Goal: Task Accomplishment & Management: Manage account settings

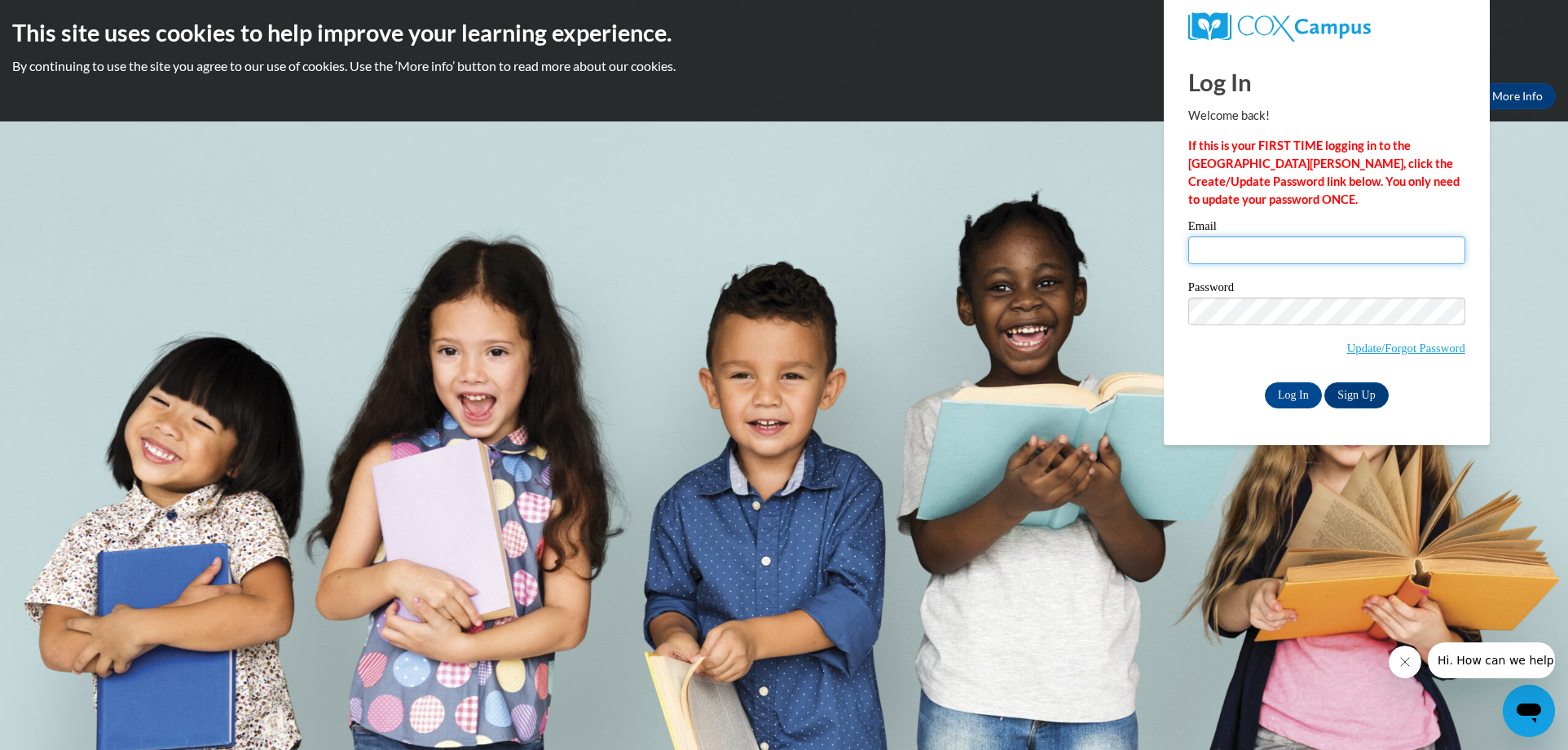
click at [1231, 255] on input "Email" at bounding box center [1327, 249] width 277 height 28
click at [1228, 248] on input "Email" at bounding box center [1327, 249] width 277 height 28
click at [1209, 250] on input "Email" at bounding box center [1327, 249] width 277 height 28
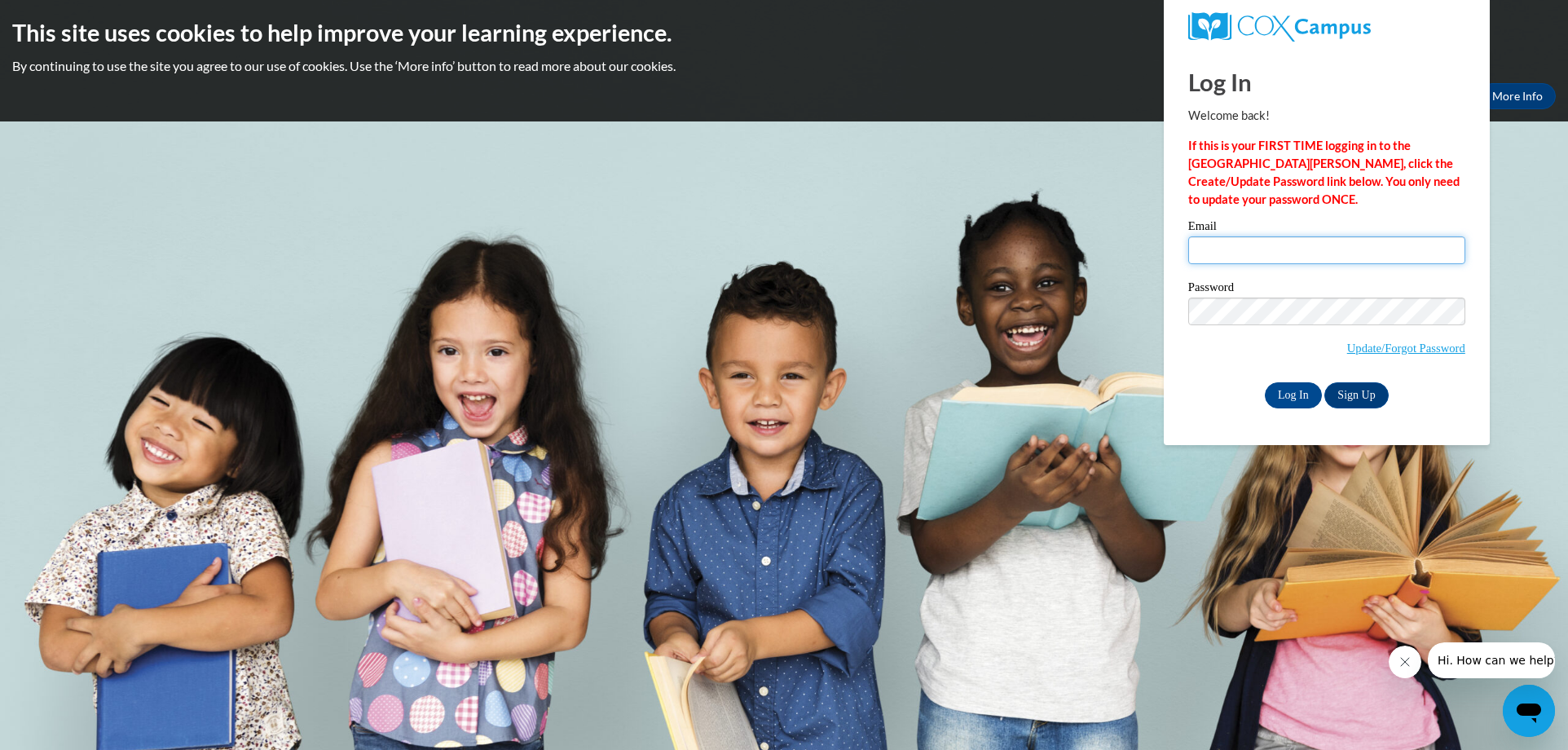
click at [1222, 254] on input "Email" at bounding box center [1327, 249] width 277 height 28
click at [1213, 257] on input "Email" at bounding box center [1327, 249] width 277 height 28
click at [1213, 257] on input "Email" at bounding box center [1327, 249] width 277 height 28
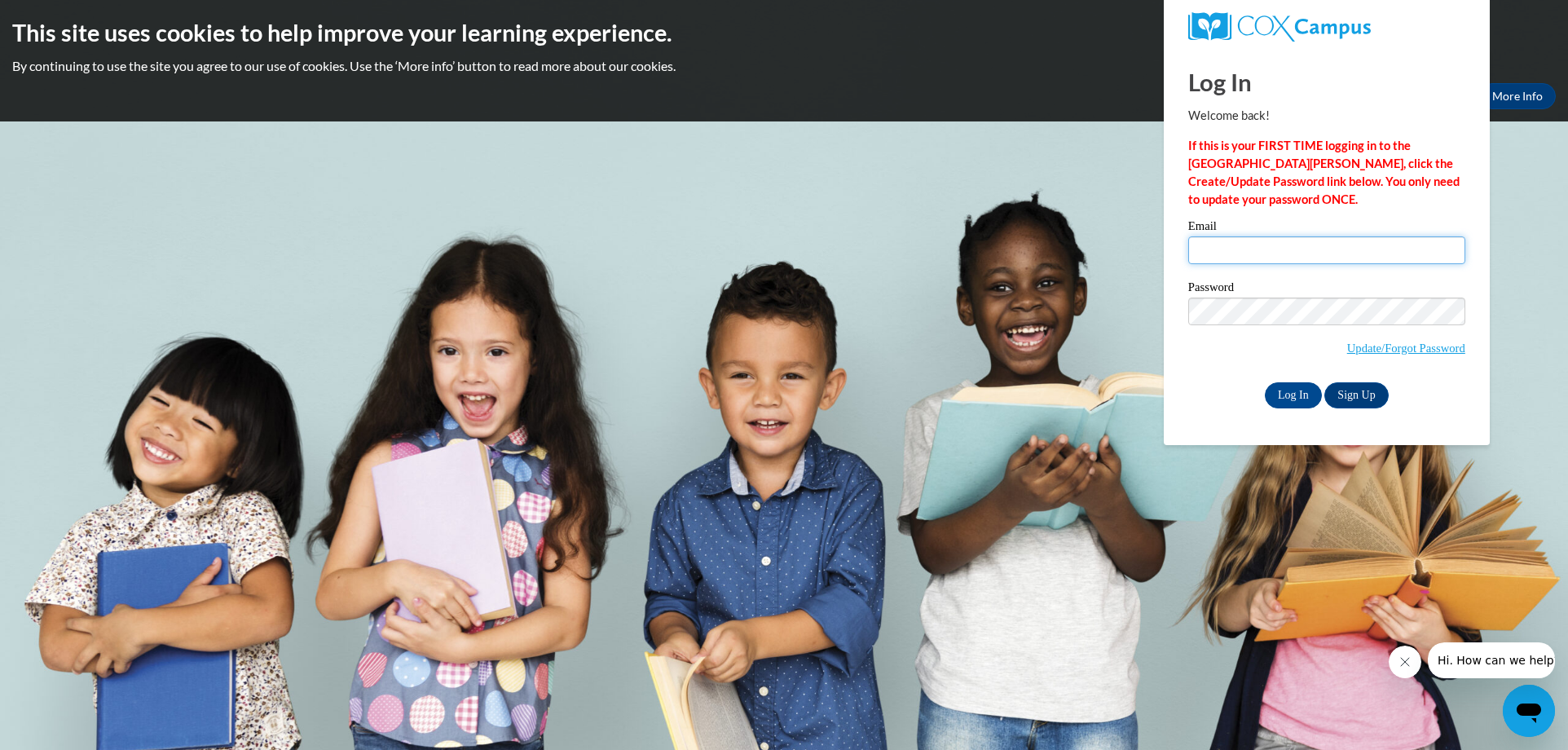
click at [1213, 257] on input "Email" at bounding box center [1327, 249] width 277 height 28
drag, startPoint x: 1235, startPoint y: 259, endPoint x: 1477, endPoint y: 1, distance: 353.7
drag, startPoint x: 1477, startPoint y: 1, endPoint x: 938, endPoint y: 77, distance: 544.3
click at [938, 77] on div "This site uses cookies to help improve your learning experience. By continuing …" at bounding box center [782, 61] width 1564 height 122
drag, startPoint x: 999, startPoint y: 225, endPoint x: 1541, endPoint y: 232, distance: 542.0
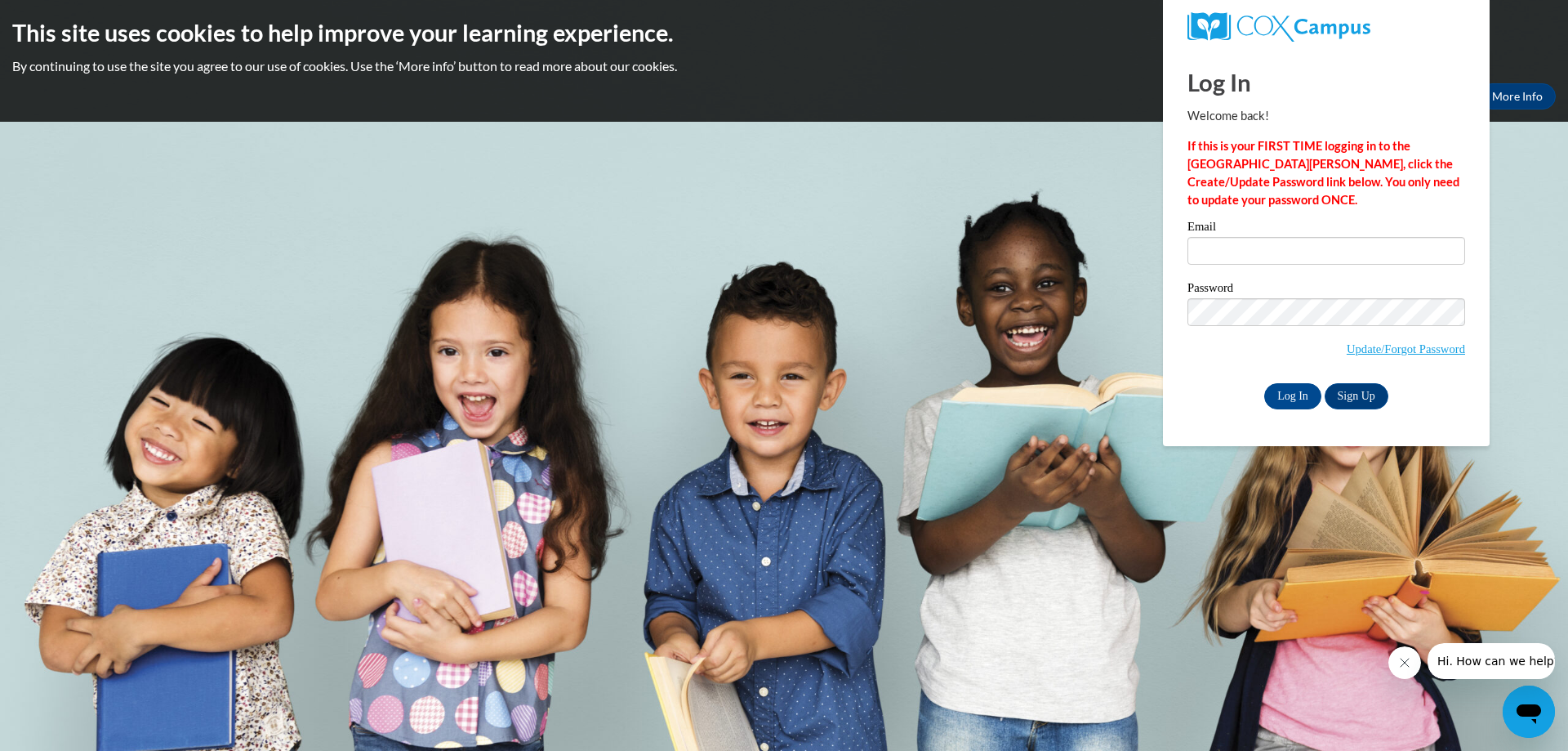
click at [1545, 233] on body "This site uses cookies to help improve your learning experience. By continuing …" at bounding box center [784, 376] width 1568 height 751
drag, startPoint x: 1471, startPoint y: 5, endPoint x: 327, endPoint y: 166, distance: 1155.3
click at [350, 206] on body "This site uses cookies to help improve your learning experience. By continuing …" at bounding box center [784, 376] width 1568 height 751
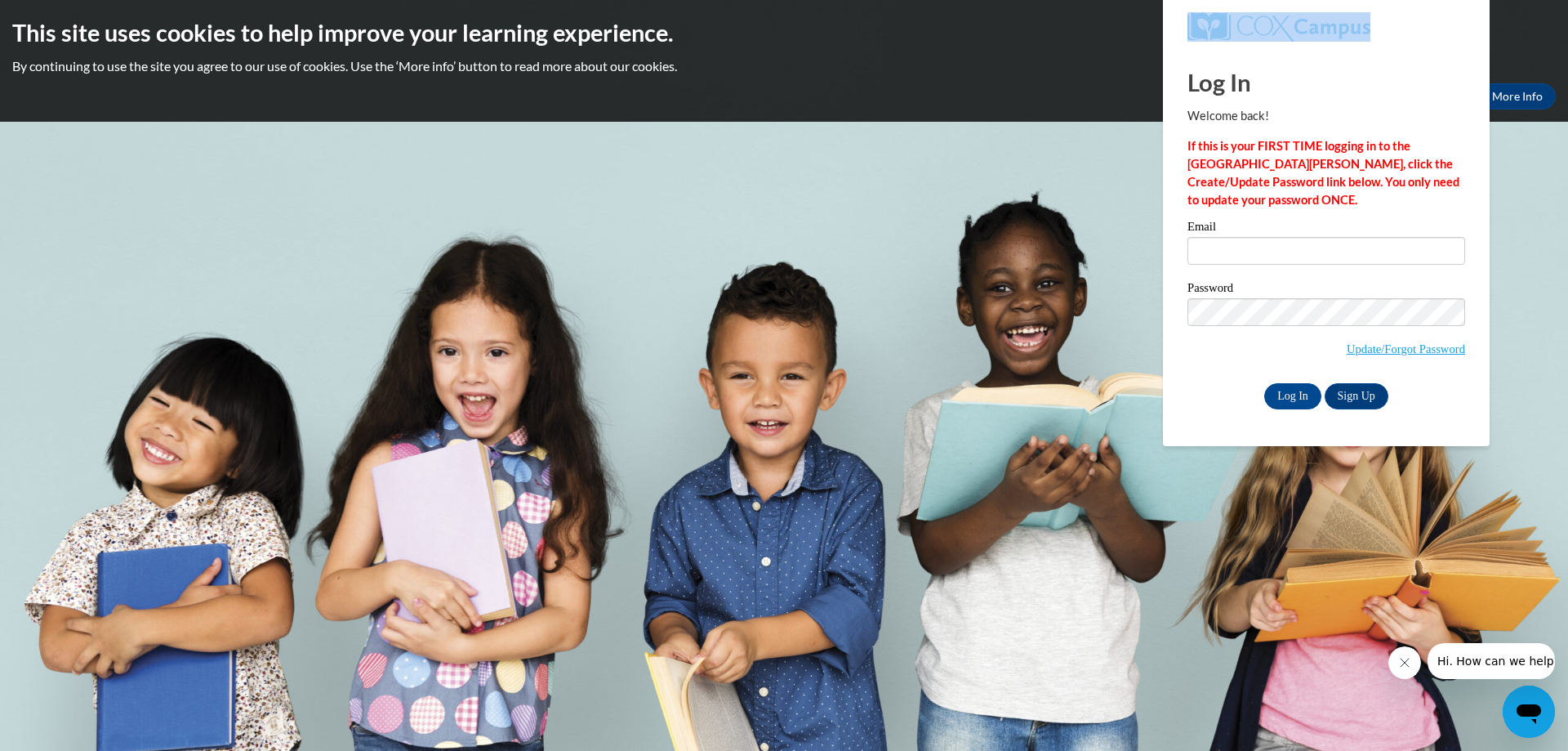
click at [368, 102] on div "Okay More Info" at bounding box center [784, 96] width 1544 height 26
